Goal: Task Accomplishment & Management: Use online tool/utility

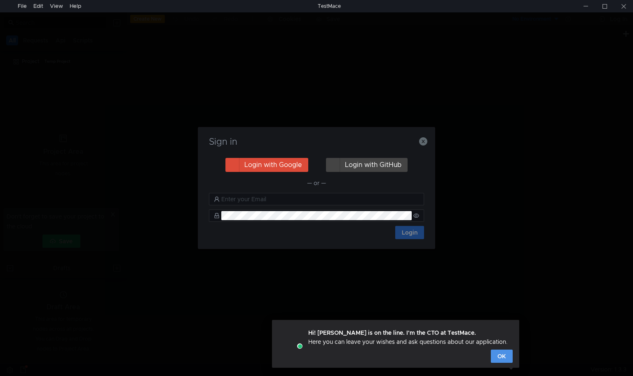
click at [498, 358] on button "OK" at bounding box center [502, 355] width 22 height 13
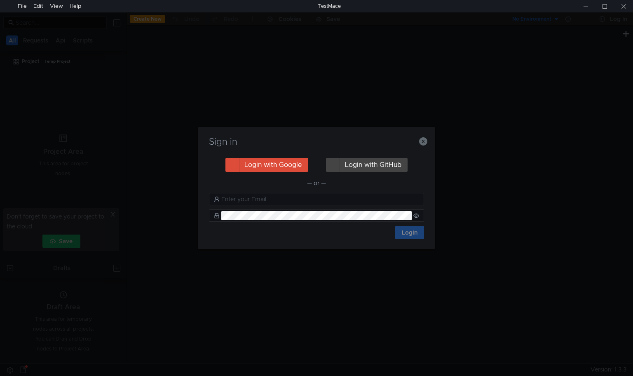
click at [303, 191] on div "Login with Google Login with GitHub — or — Login" at bounding box center [316, 198] width 215 height 82
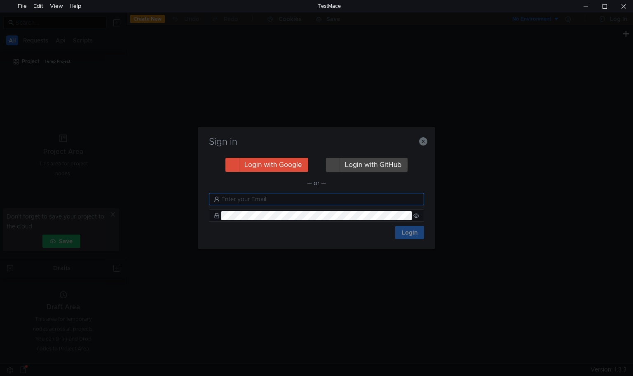
click at [303, 196] on input "text" at bounding box center [320, 198] width 198 height 9
paste input "[EMAIL_ADDRESS][DOMAIN_NAME]"
type input "[EMAIL_ADDRESS][DOMAIN_NAME]"
click at [420, 237] on button "Login" at bounding box center [409, 232] width 29 height 13
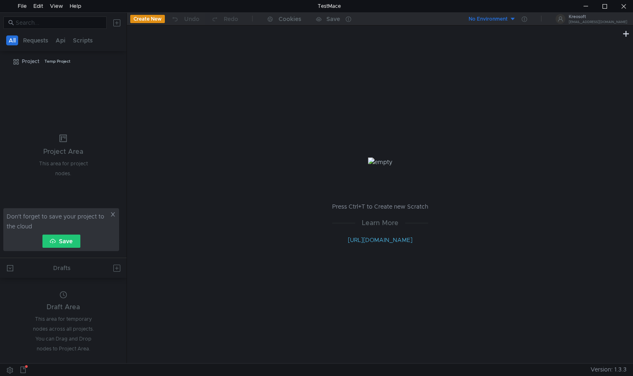
click at [115, 213] on icon at bounding box center [113, 214] width 6 height 6
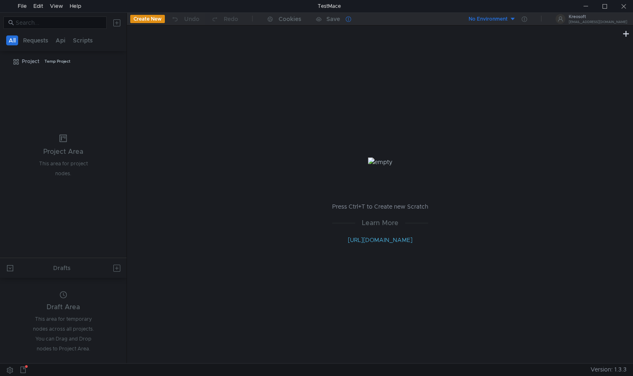
click at [350, 20] on icon at bounding box center [348, 18] width 5 height 5
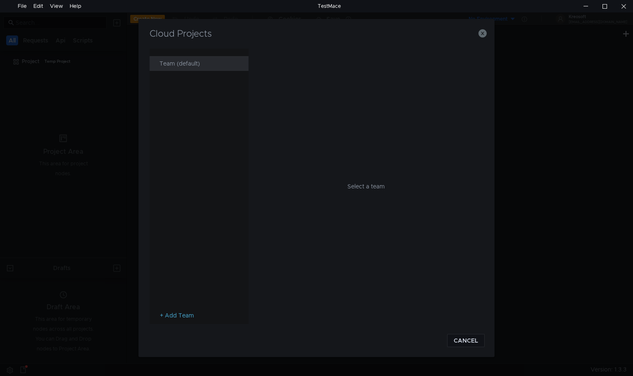
click at [176, 64] on div "Team (default)" at bounding box center [201, 63] width 84 height 15
click at [274, 51] on div "InTime-API" at bounding box center [365, 54] width 204 height 10
click at [276, 56] on div "InTime-API" at bounding box center [365, 54] width 204 height 10
click at [470, 54] on icon at bounding box center [471, 54] width 6 height 6
click at [474, 68] on li "Open" at bounding box center [480, 67] width 25 height 13
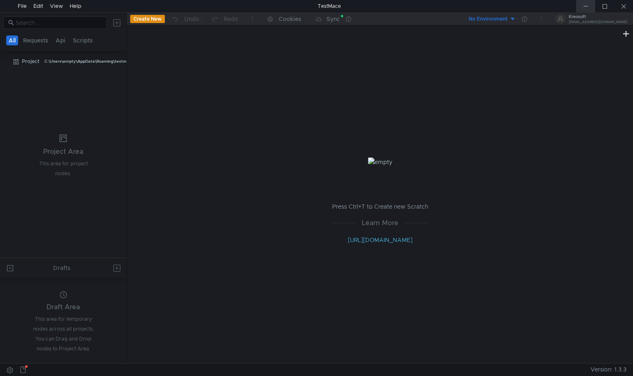
click at [585, 7] on div at bounding box center [585, 6] width 19 height 12
